Goal: Task Accomplishment & Management: Manage account settings

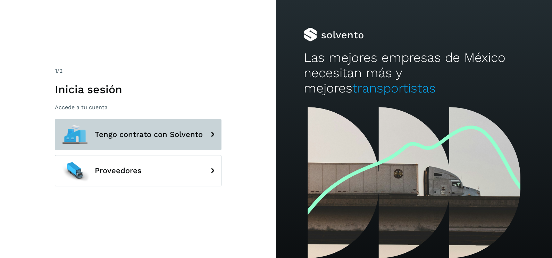
click at [120, 140] on button "Tengo contrato con Solvento" at bounding box center [138, 134] width 167 height 31
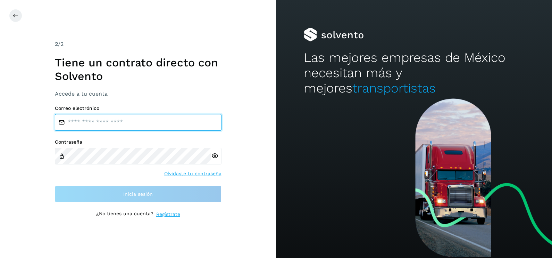
type input "**********"
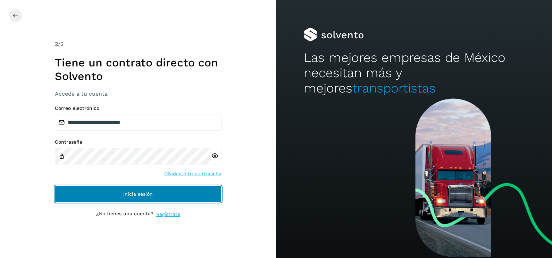
click at [145, 195] on span "Inicia sesión" at bounding box center [138, 193] width 30 height 5
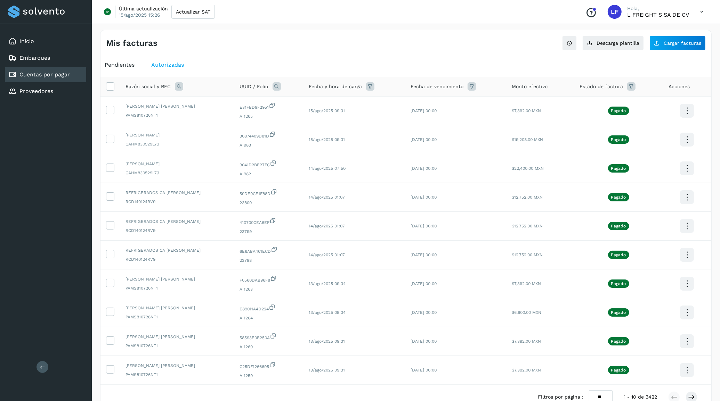
click at [180, 85] on icon at bounding box center [179, 86] width 8 height 8
click at [204, 113] on input "text" at bounding box center [224, 115] width 85 height 11
paste input "**********"
type input "**********"
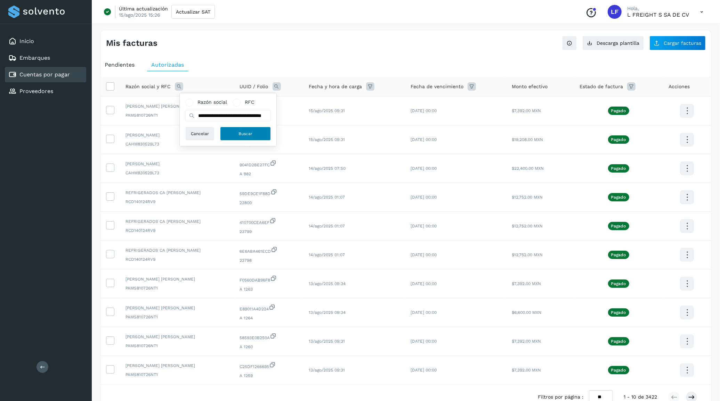
click at [244, 133] on span "Buscar" at bounding box center [245, 134] width 14 height 6
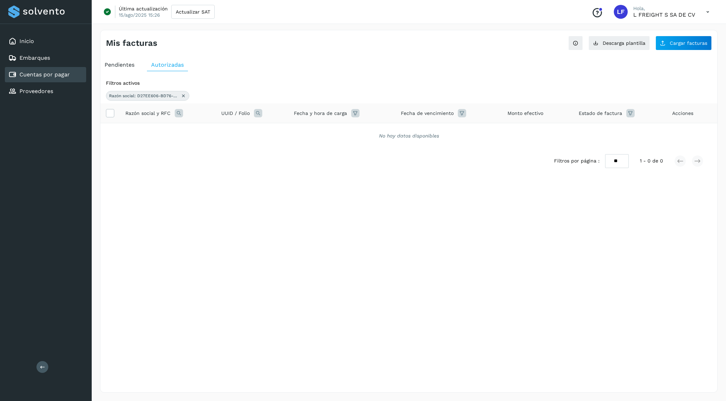
click at [154, 96] on span "Razón social: D27EE606-BD76-4093-84E4-E89011A4D224" at bounding box center [143, 96] width 69 height 6
drag, startPoint x: 161, startPoint y: 95, endPoint x: 109, endPoint y: 91, distance: 51.9
click at [109, 91] on div "Filtros activos Razón social: D27EE606-BD76-4093-84E4-E89011A4D224" at bounding box center [408, 90] width 617 height 27
drag, startPoint x: 109, startPoint y: 91, endPoint x: 186, endPoint y: 96, distance: 77.3
click at [186, 96] on icon at bounding box center [184, 96] width 6 height 6
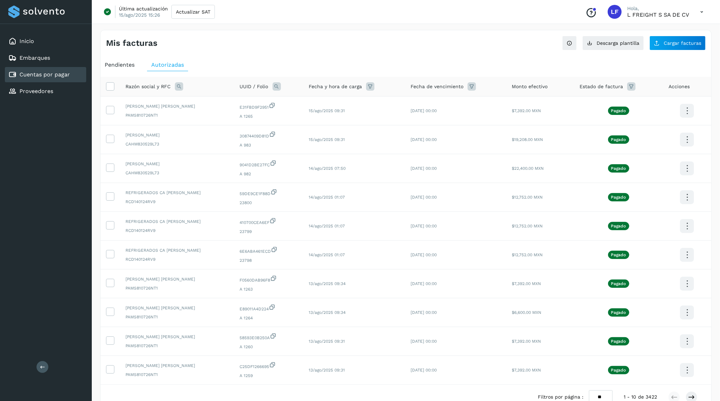
click at [281, 85] on icon at bounding box center [276, 86] width 8 height 8
click at [310, 115] on input "text" at bounding box center [324, 115] width 85 height 11
paste input "**********"
type input "**********"
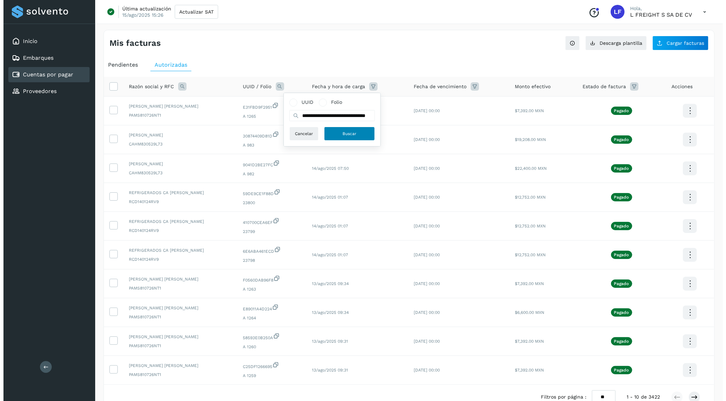
scroll to position [0, 0]
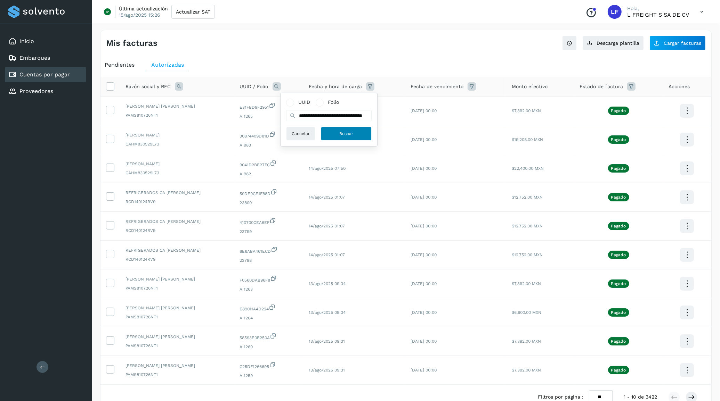
click at [331, 133] on button "Buscar" at bounding box center [346, 134] width 51 height 14
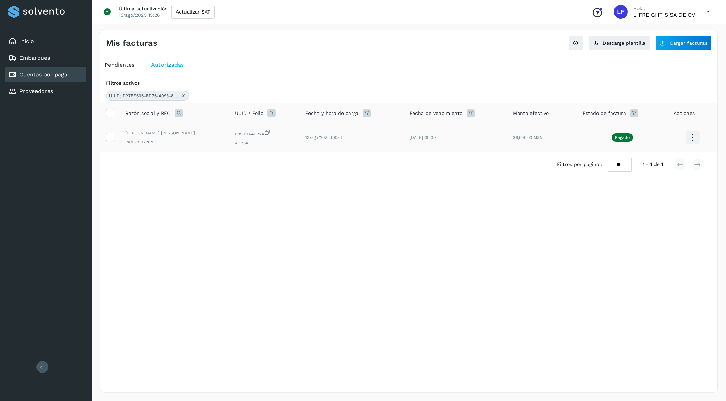
click at [552, 131] on td "$6,600.00 MXN" at bounding box center [622, 137] width 91 height 29
drag, startPoint x: 539, startPoint y: 131, endPoint x: 529, endPoint y: 136, distance: 10.9
click at [529, 136] on span "$6,600.00 MXN" at bounding box center [528, 137] width 30 height 5
click at [552, 138] on icon at bounding box center [692, 138] width 16 height 16
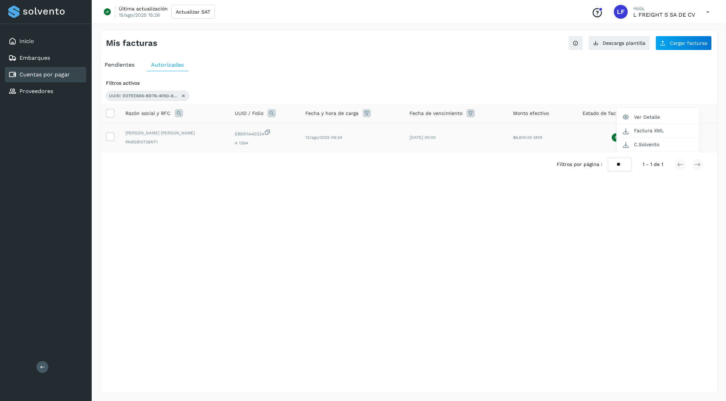
scroll to position [7, 0]
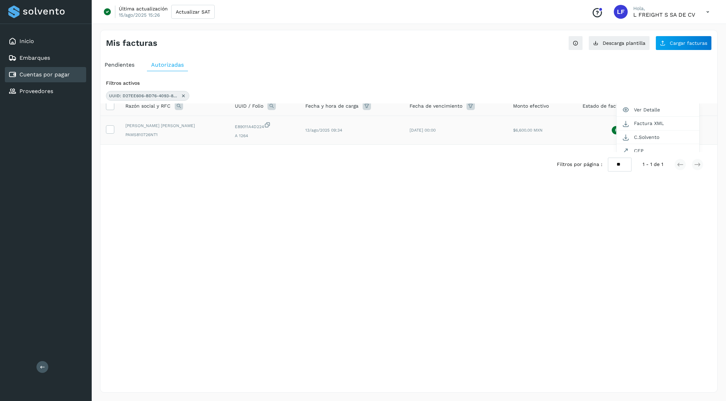
click at [382, 225] on div at bounding box center [363, 200] width 726 height 401
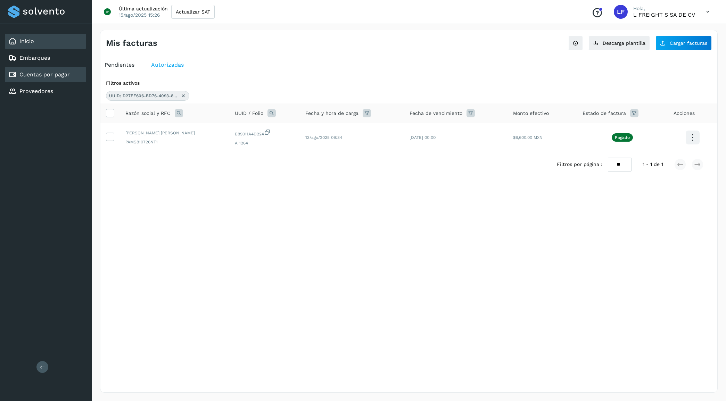
click at [42, 42] on div "Inicio" at bounding box center [45, 41] width 81 height 15
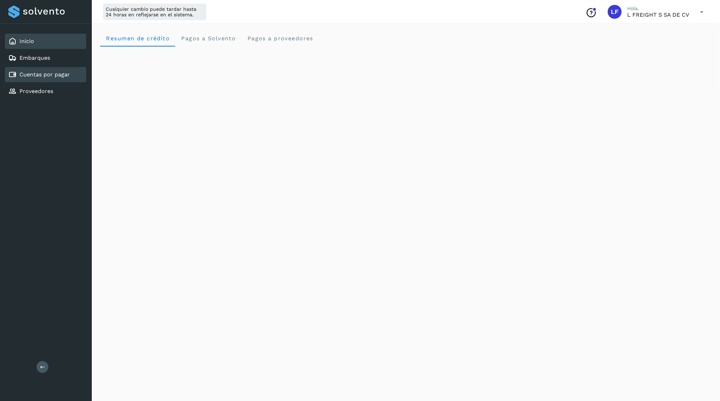
click at [41, 68] on div "Cuentas por pagar" at bounding box center [45, 74] width 81 height 15
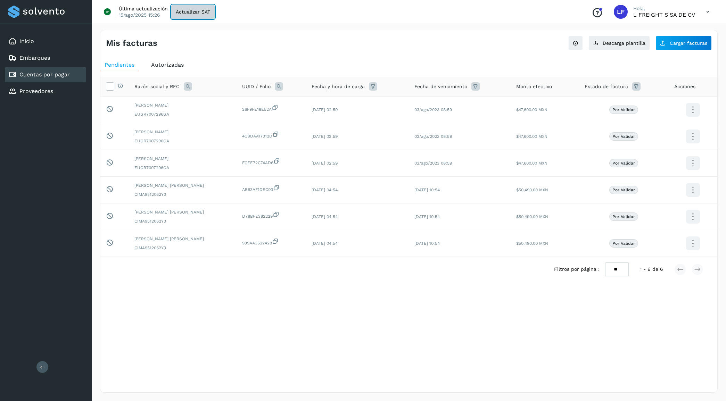
click at [194, 9] on span "Actualizar SAT" at bounding box center [193, 11] width 34 height 5
click at [30, 39] on link "Inicio" at bounding box center [26, 41] width 15 height 7
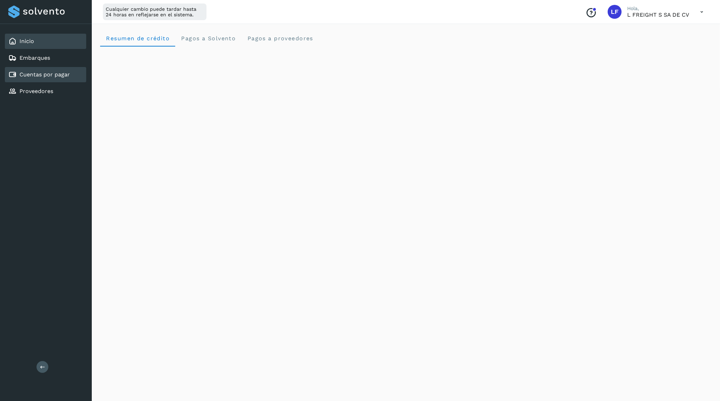
click at [63, 71] on link "Cuentas por pagar" at bounding box center [44, 74] width 50 height 7
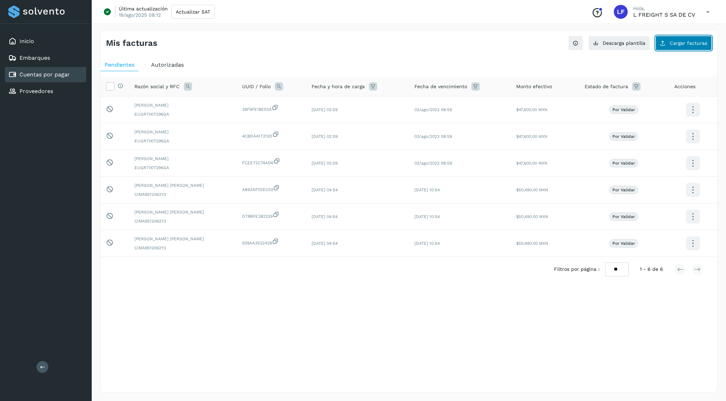
click at [552, 44] on span "Cargar facturas" at bounding box center [689, 43] width 38 height 5
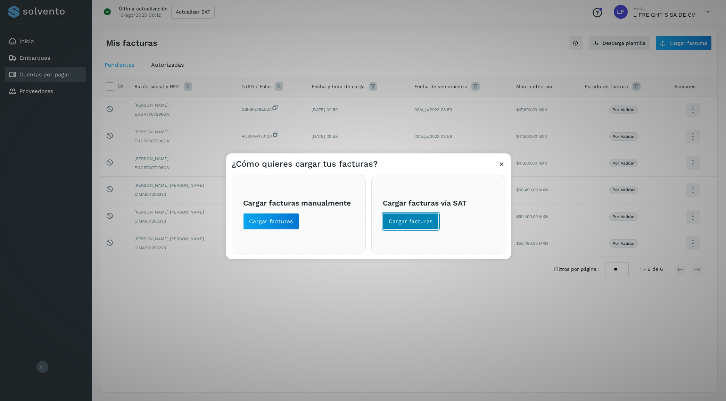
click at [401, 218] on span "Cargar facturas" at bounding box center [411, 222] width 44 height 8
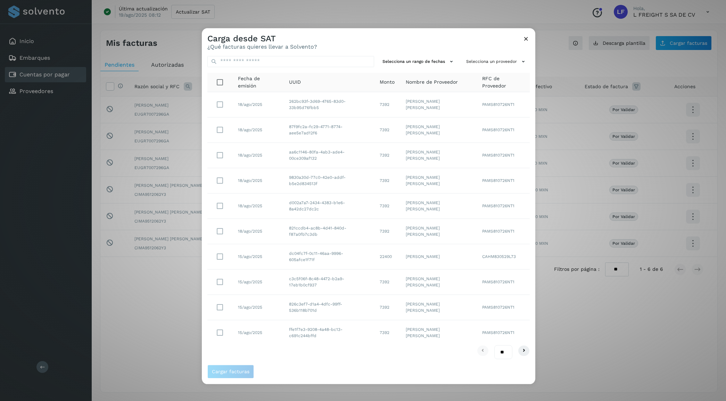
click at [508, 257] on select "** ** **" at bounding box center [503, 353] width 18 height 14
select select "**"
click at [494, 257] on select "** ** **" at bounding box center [503, 353] width 18 height 14
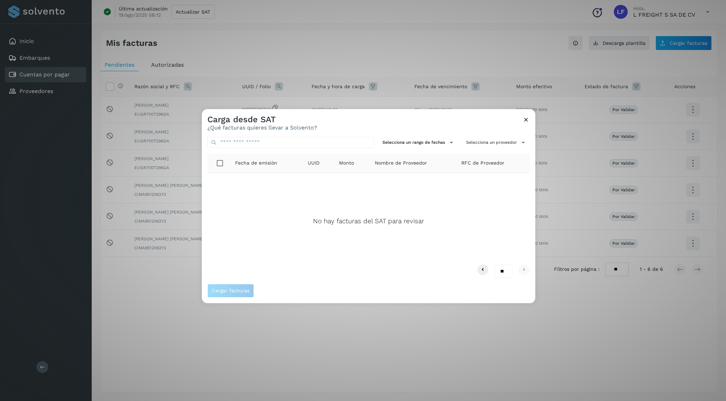
click at [523, 120] on icon at bounding box center [526, 119] width 7 height 7
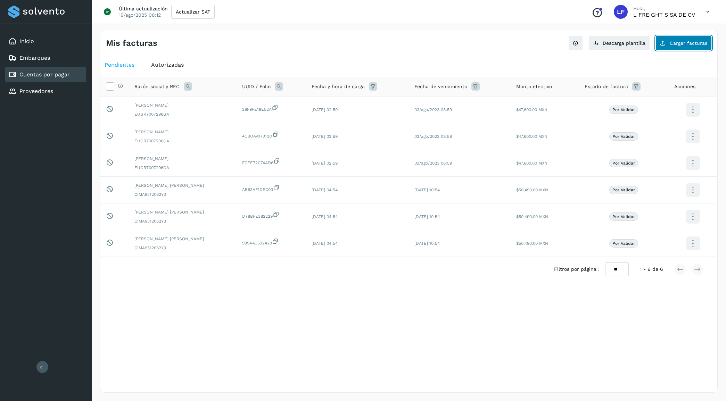
click at [552, 44] on span "Cargar facturas" at bounding box center [689, 43] width 38 height 5
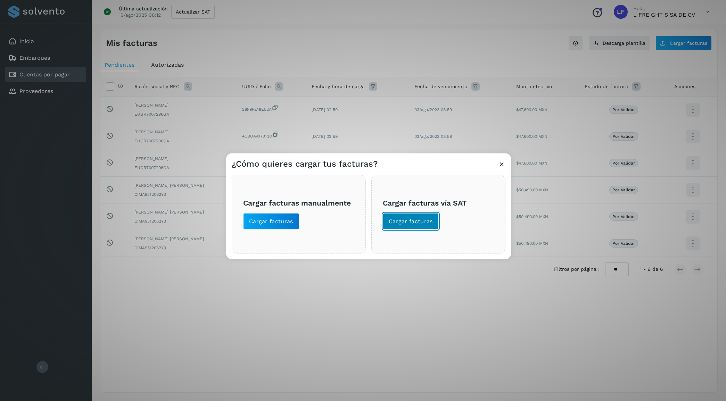
click at [399, 230] on button "Cargar facturas" at bounding box center [411, 221] width 56 height 17
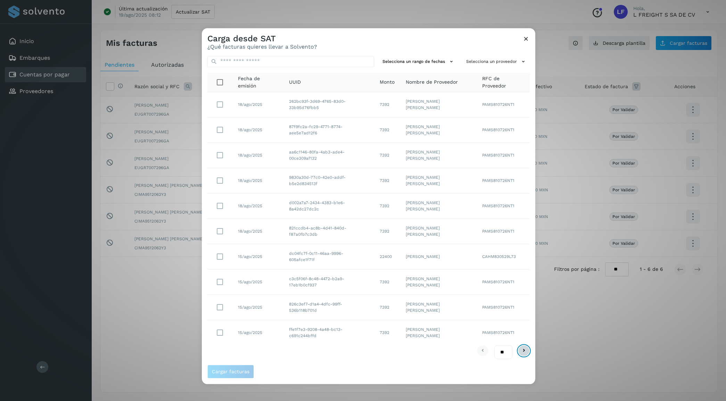
click at [522, 257] on icon at bounding box center [524, 351] width 8 height 8
click at [485, 257] on icon at bounding box center [483, 351] width 8 height 8
click at [444, 61] on button "Selecciona un rango de fechas" at bounding box center [419, 61] width 78 height 11
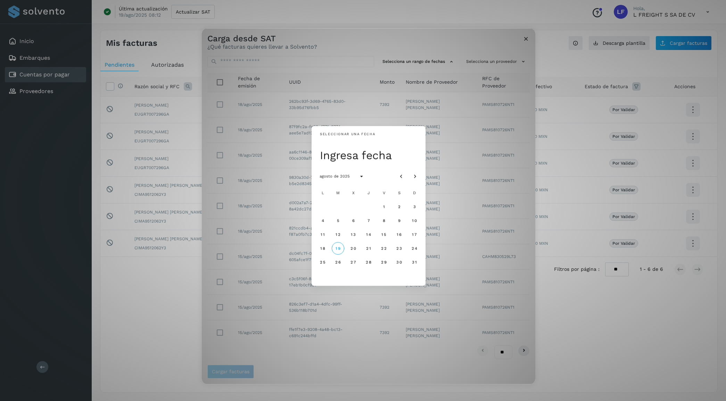
click at [501, 40] on div "Seleccionar una fecha Ingresa fecha agosto de 2025 L M X J V S D 1 2 3 4 5 6 7 …" at bounding box center [369, 206] width 334 height 356
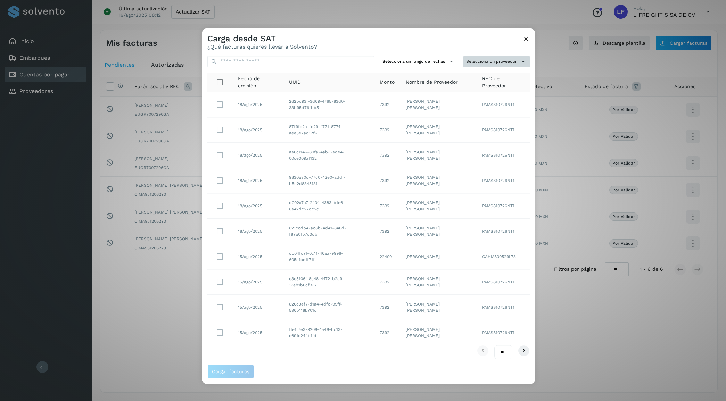
click at [501, 61] on button "Selecciona un proveedor" at bounding box center [497, 61] width 66 height 11
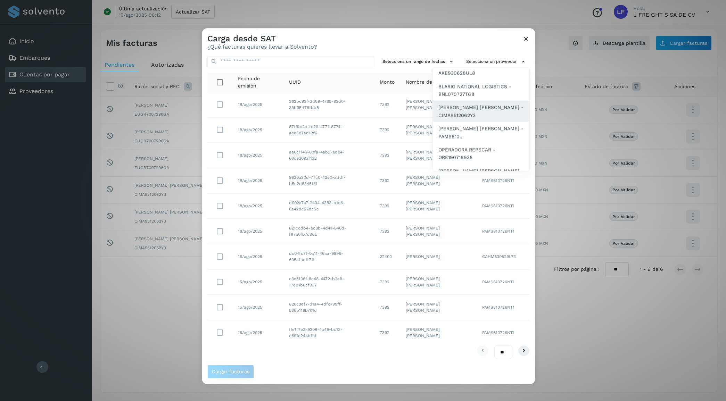
scroll to position [87, 0]
click at [470, 114] on span "[PERSON_NAME] [PERSON_NAME] - PAMS810..." at bounding box center [480, 113] width 85 height 16
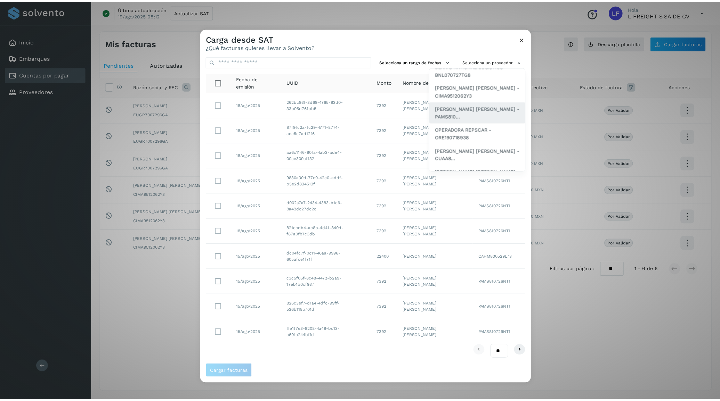
scroll to position [0, 0]
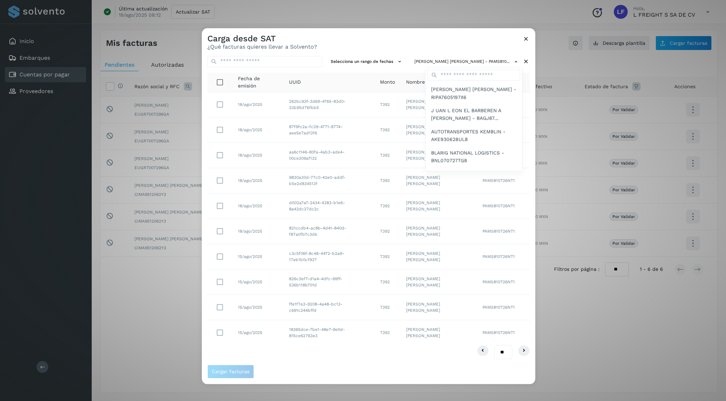
click at [376, 49] on div at bounding box center [565, 228] width 726 height 401
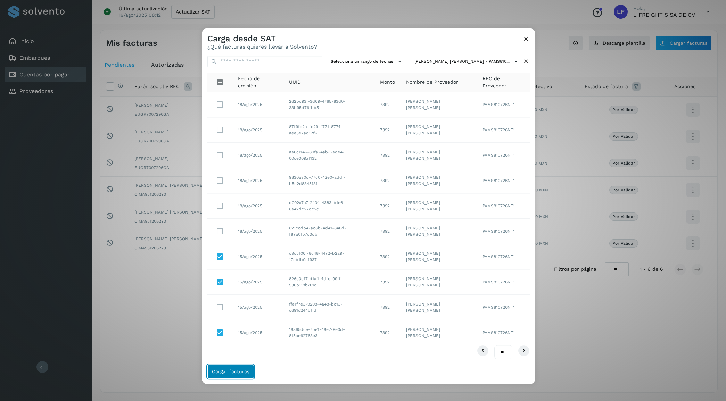
click at [230, 257] on span "Cargar facturas" at bounding box center [231, 371] width 38 height 5
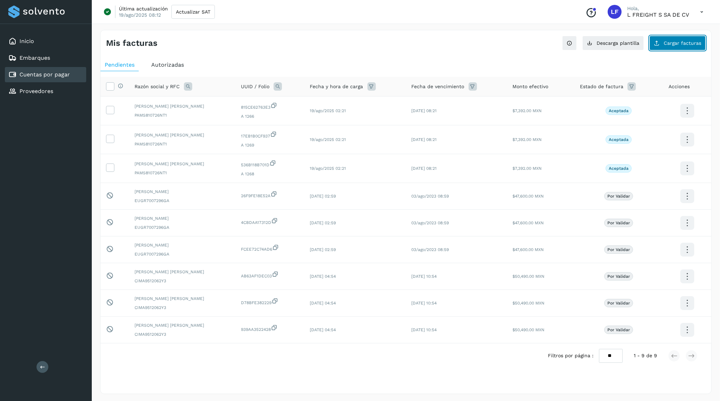
click at [552, 42] on span "Cargar facturas" at bounding box center [682, 43] width 38 height 5
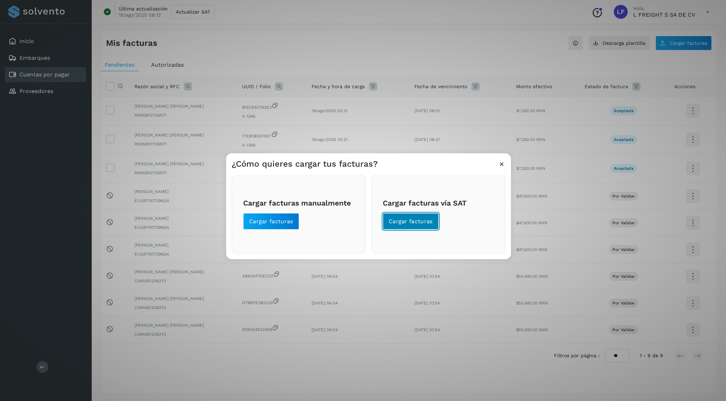
click at [414, 222] on span "Cargar facturas" at bounding box center [411, 222] width 44 height 8
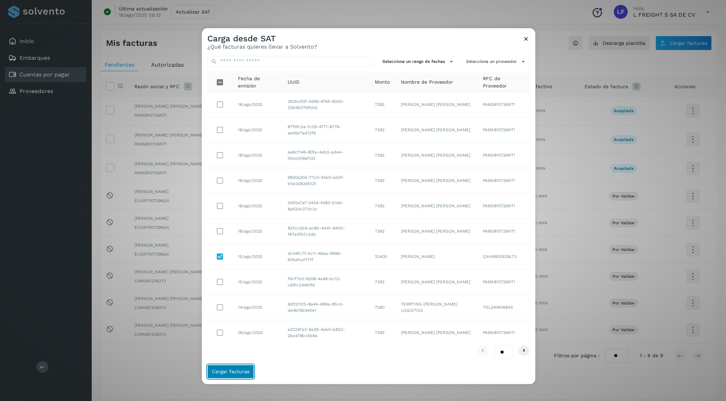
click at [235, 257] on span "Cargar facturas" at bounding box center [231, 371] width 38 height 5
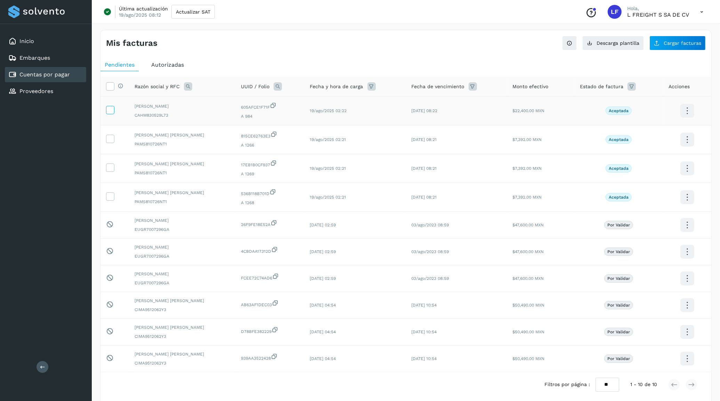
click at [110, 108] on icon at bounding box center [109, 109] width 7 height 7
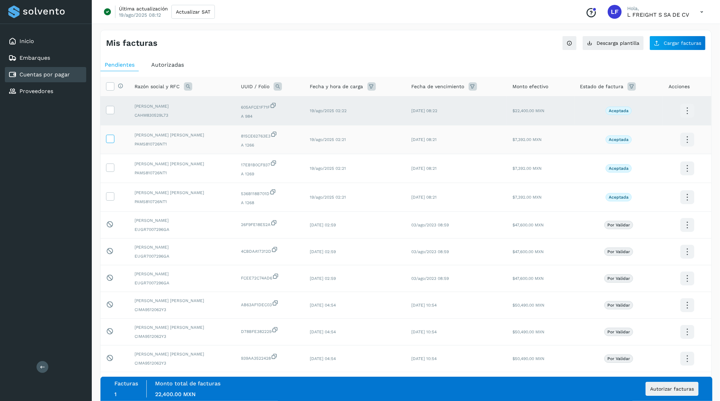
click at [113, 138] on icon at bounding box center [109, 138] width 7 height 7
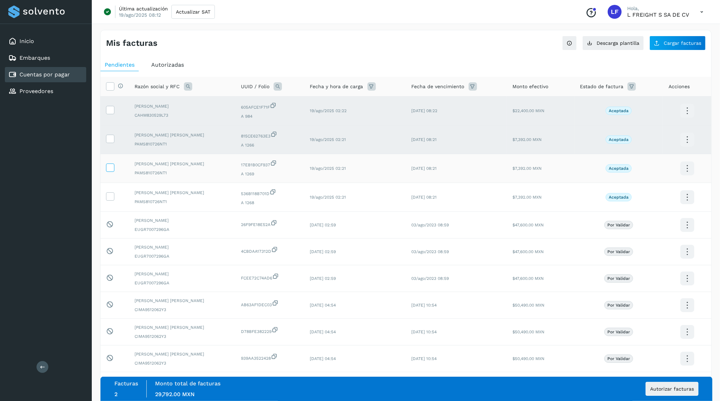
click at [112, 170] on icon at bounding box center [109, 167] width 7 height 7
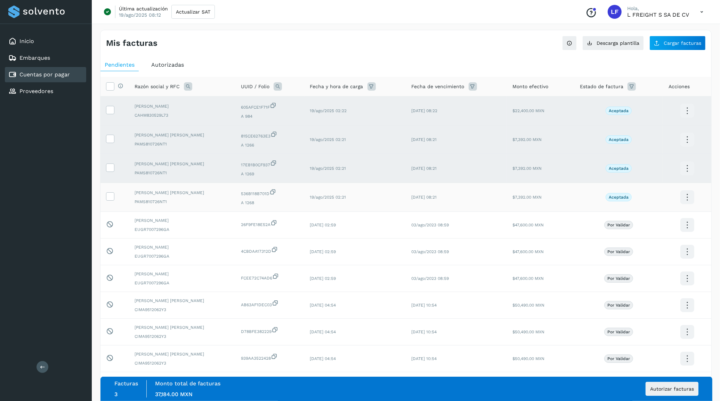
click at [107, 202] on td at bounding box center [114, 197] width 28 height 29
click at [112, 199] on icon at bounding box center [109, 195] width 7 height 7
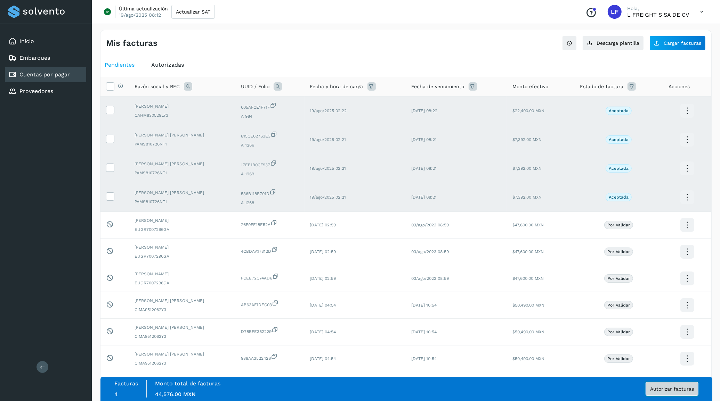
click at [552, 257] on span "Autorizar facturas" at bounding box center [672, 389] width 44 height 5
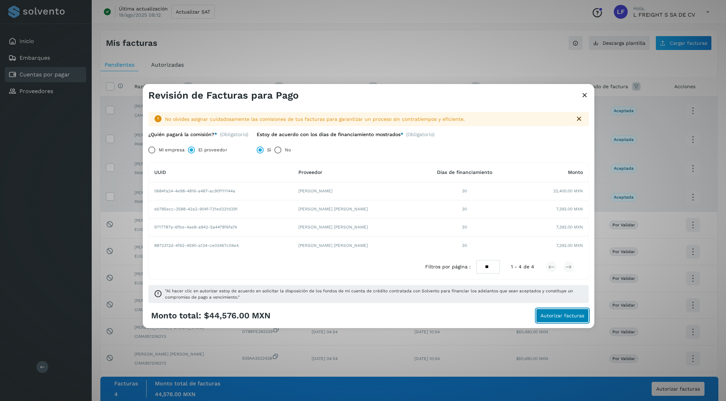
click at [552, 257] on span "Autorizar facturas" at bounding box center [563, 315] width 44 height 5
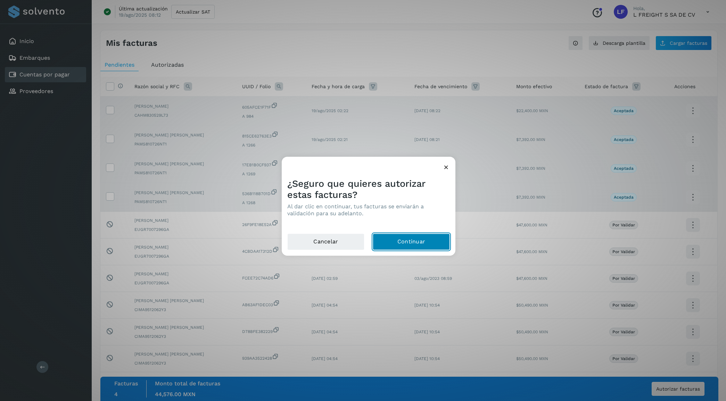
click at [400, 242] on button "Continuar" at bounding box center [411, 241] width 77 height 17
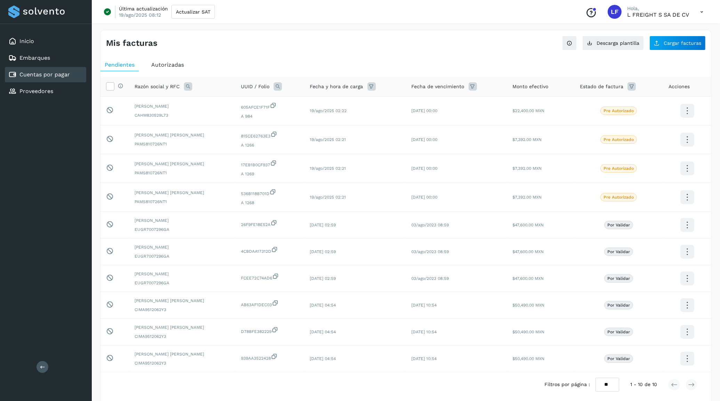
click at [165, 60] on div "Autorizadas" at bounding box center [167, 65] width 41 height 13
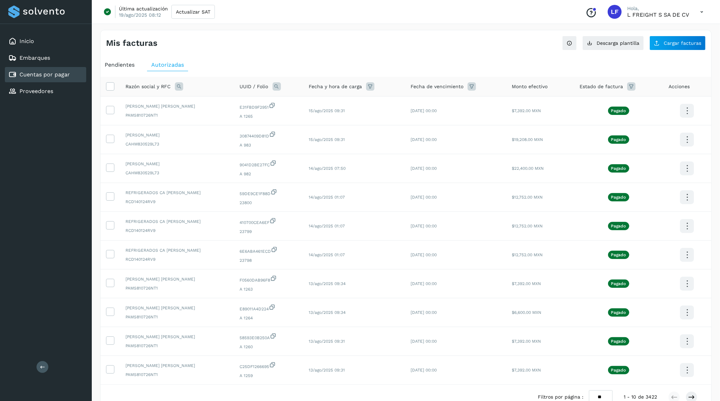
click at [130, 65] on span "Pendientes" at bounding box center [120, 64] width 30 height 7
